Goal: Check status: Check status

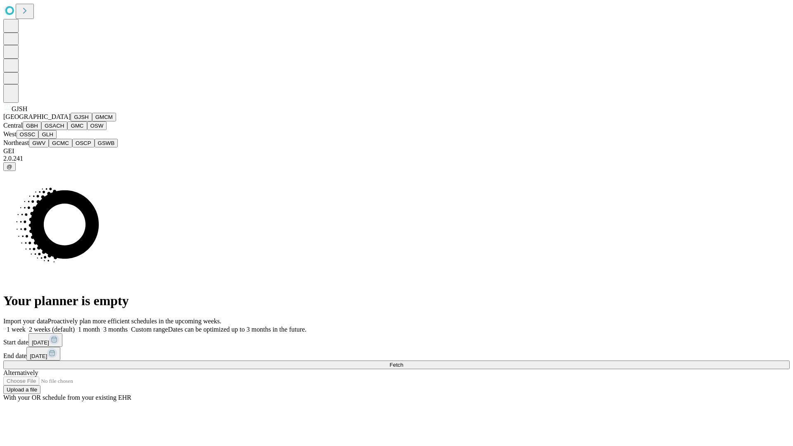
click at [71, 121] on button "GJSH" at bounding box center [81, 117] width 21 height 9
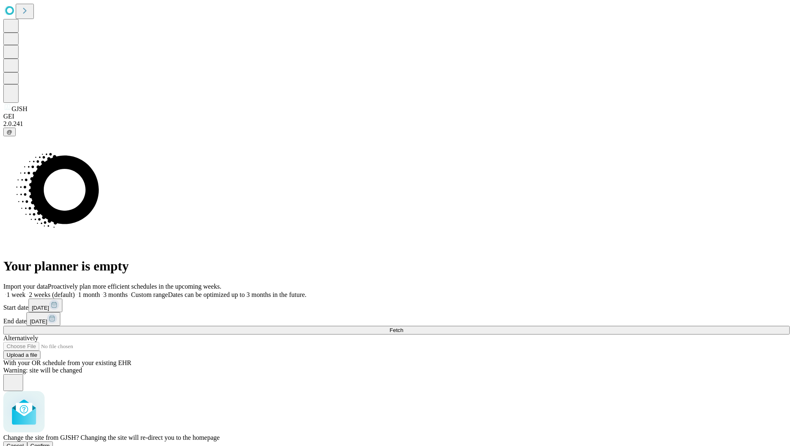
click at [50, 443] on span "Confirm" at bounding box center [40, 446] width 19 height 6
click at [100, 291] on label "1 month" at bounding box center [87, 294] width 25 height 7
click at [403, 327] on span "Fetch" at bounding box center [396, 330] width 14 height 6
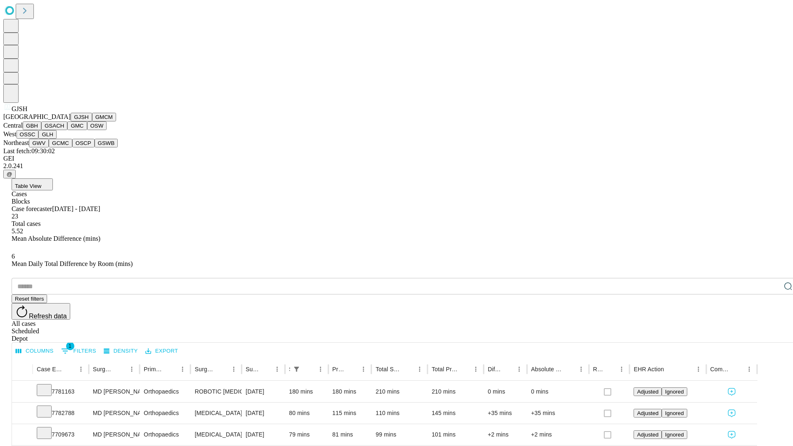
click at [92, 121] on button "GMCM" at bounding box center [104, 117] width 24 height 9
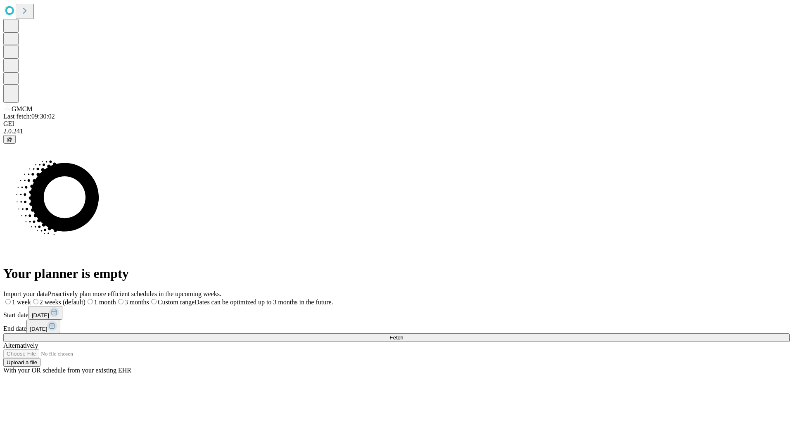
click at [116, 299] on label "1 month" at bounding box center [100, 302] width 31 height 7
click at [403, 334] on span "Fetch" at bounding box center [396, 337] width 14 height 6
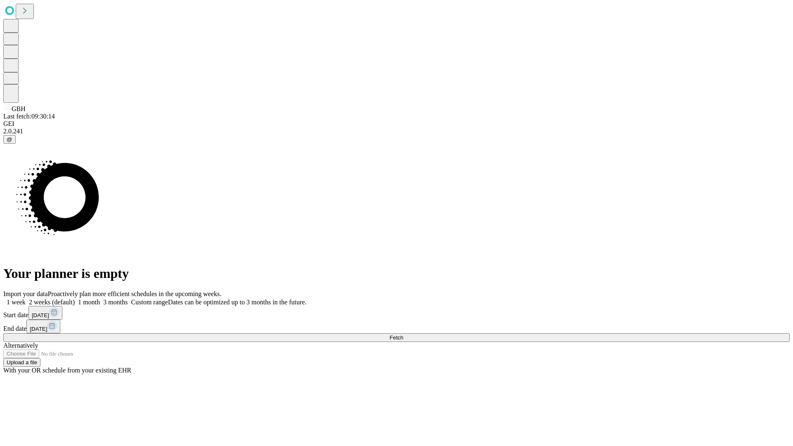
click at [100, 299] on label "1 month" at bounding box center [87, 302] width 25 height 7
click at [403, 334] on span "Fetch" at bounding box center [396, 337] width 14 height 6
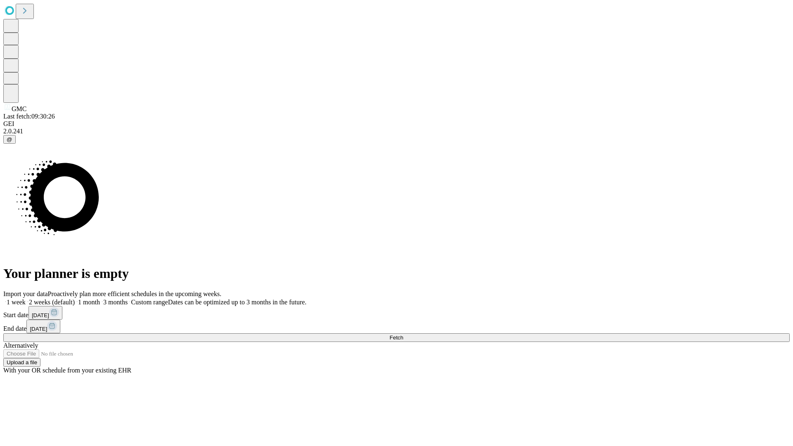
click at [403, 334] on span "Fetch" at bounding box center [396, 337] width 14 height 6
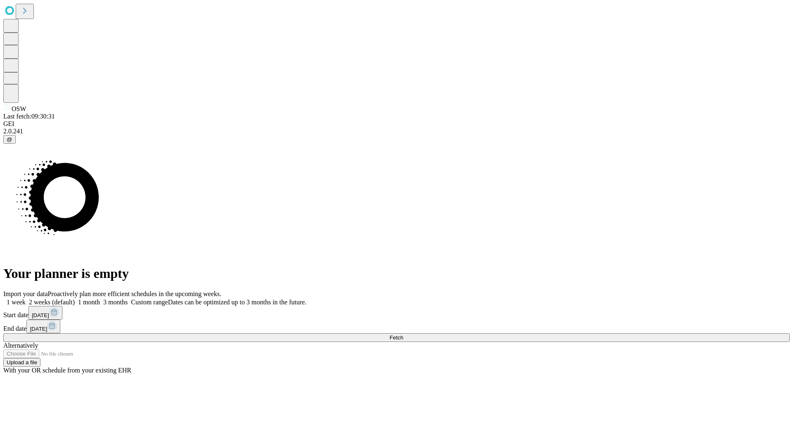
click at [100, 299] on label "1 month" at bounding box center [87, 302] width 25 height 7
click at [403, 334] on span "Fetch" at bounding box center [396, 337] width 14 height 6
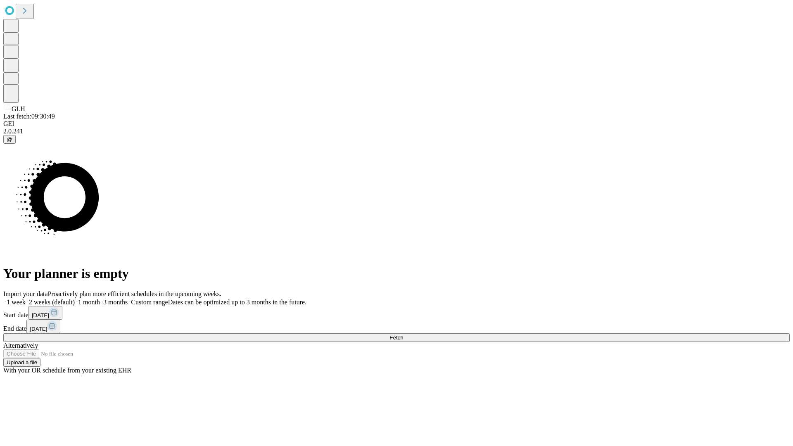
click at [100, 299] on label "1 month" at bounding box center [87, 302] width 25 height 7
click at [403, 334] on span "Fetch" at bounding box center [396, 337] width 14 height 6
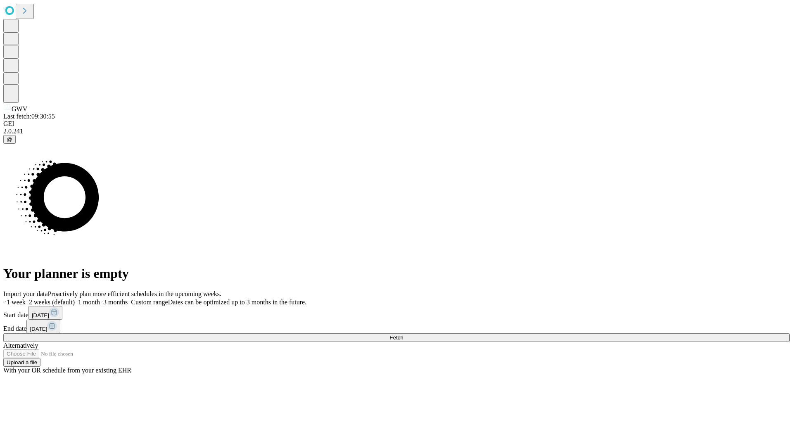
click at [100, 299] on label "1 month" at bounding box center [87, 302] width 25 height 7
click at [403, 334] on span "Fetch" at bounding box center [396, 337] width 14 height 6
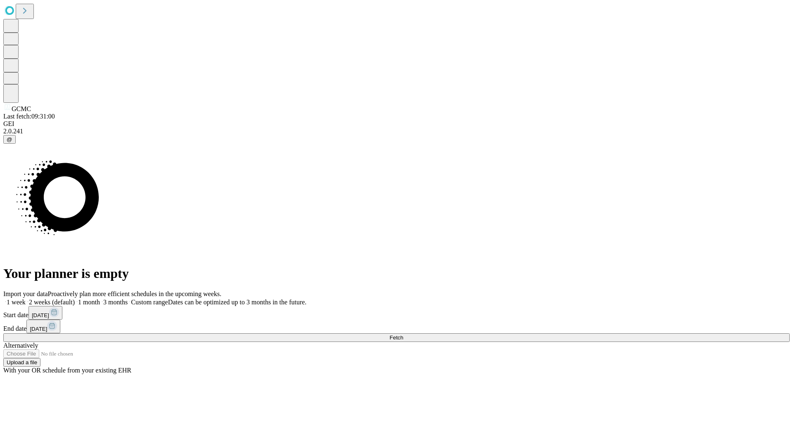
click at [100, 299] on label "1 month" at bounding box center [87, 302] width 25 height 7
click at [403, 334] on span "Fetch" at bounding box center [396, 337] width 14 height 6
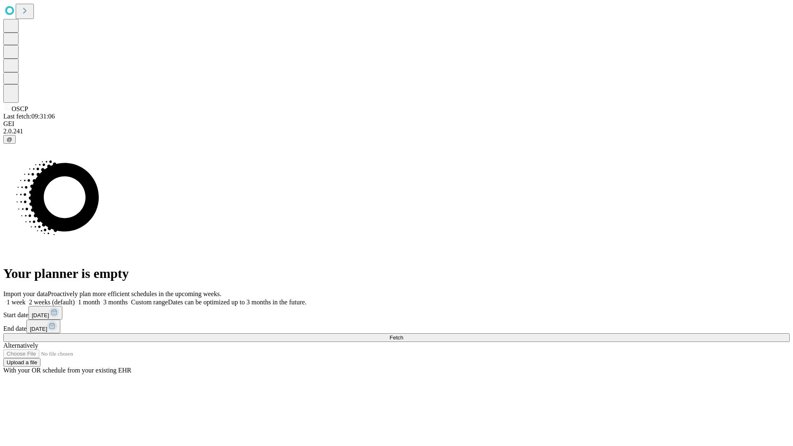
click at [100, 299] on label "1 month" at bounding box center [87, 302] width 25 height 7
click at [403, 334] on span "Fetch" at bounding box center [396, 337] width 14 height 6
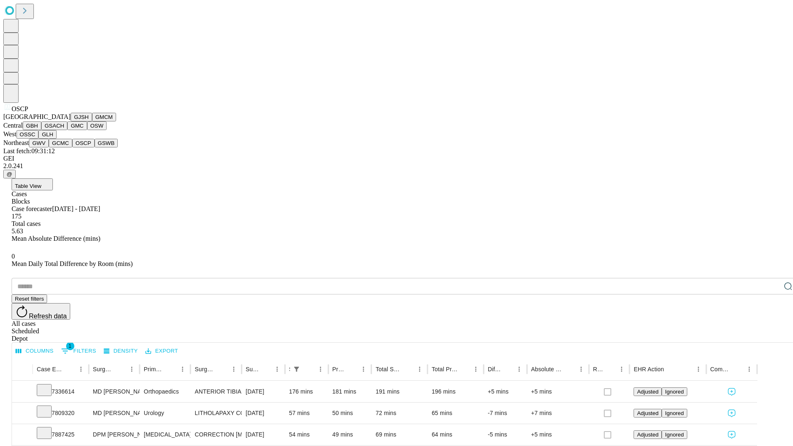
click at [95, 147] on button "GSWB" at bounding box center [107, 143] width 24 height 9
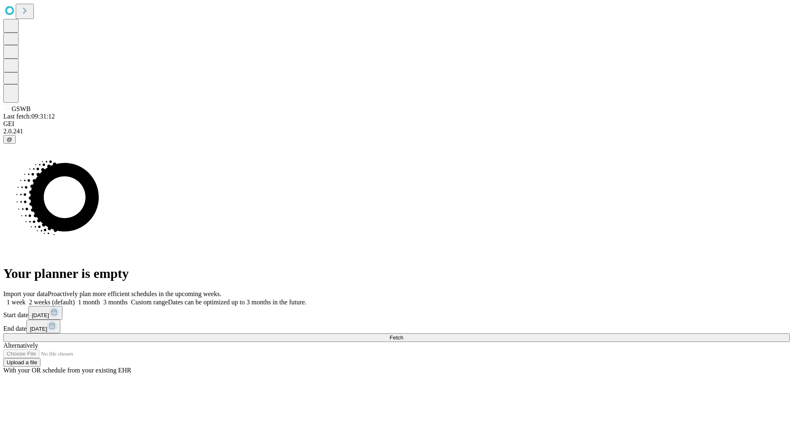
click at [403, 334] on span "Fetch" at bounding box center [396, 337] width 14 height 6
